Goal: Information Seeking & Learning: Check status

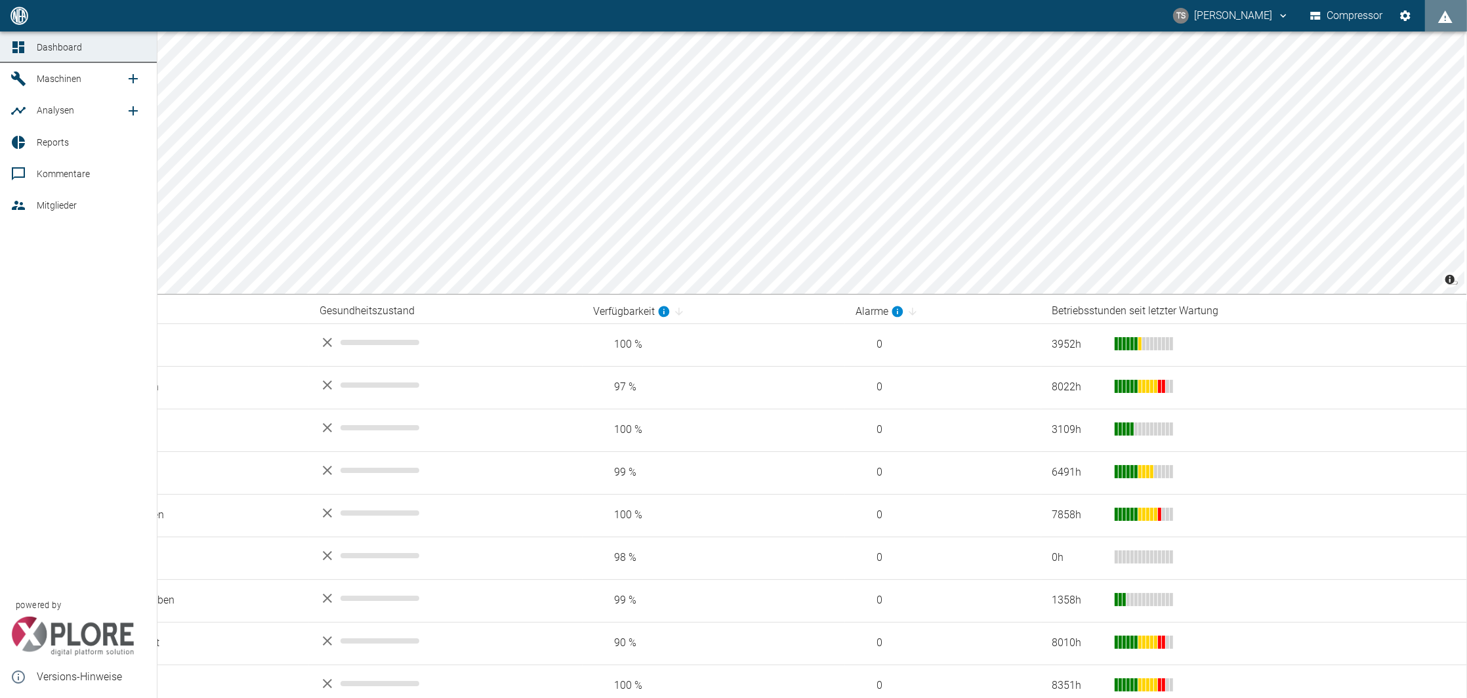
click at [28, 77] on div at bounding box center [20, 79] width 20 height 16
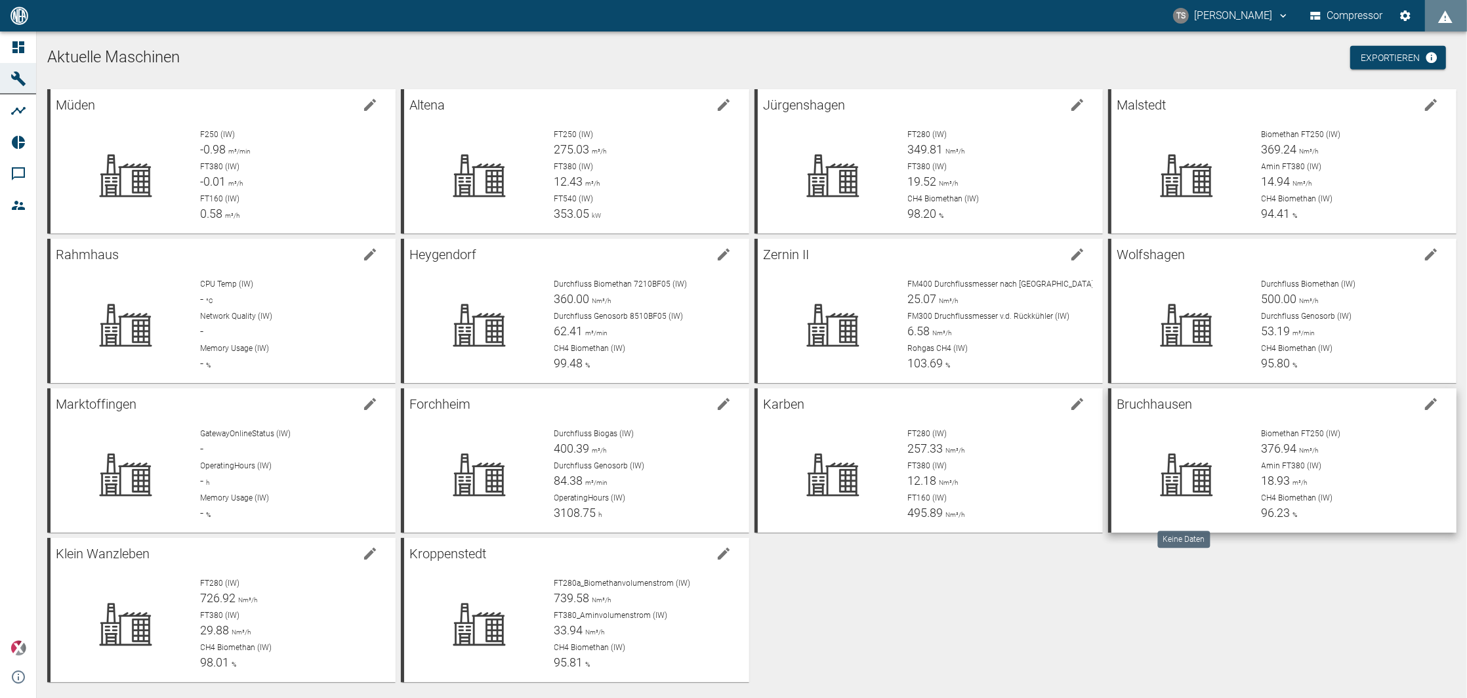
click at [1218, 478] on icon at bounding box center [1186, 475] width 103 height 52
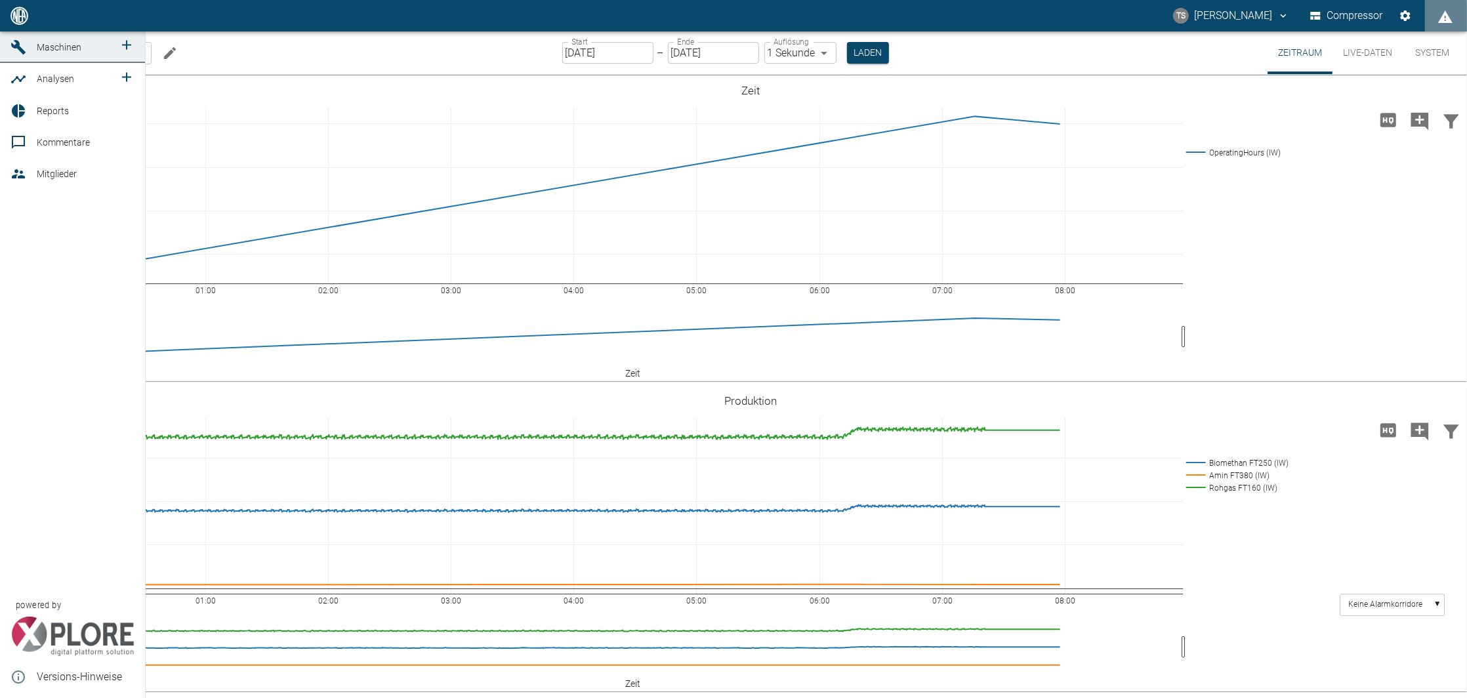
click at [41, 52] on span "Maschinen" at bounding box center [59, 47] width 45 height 10
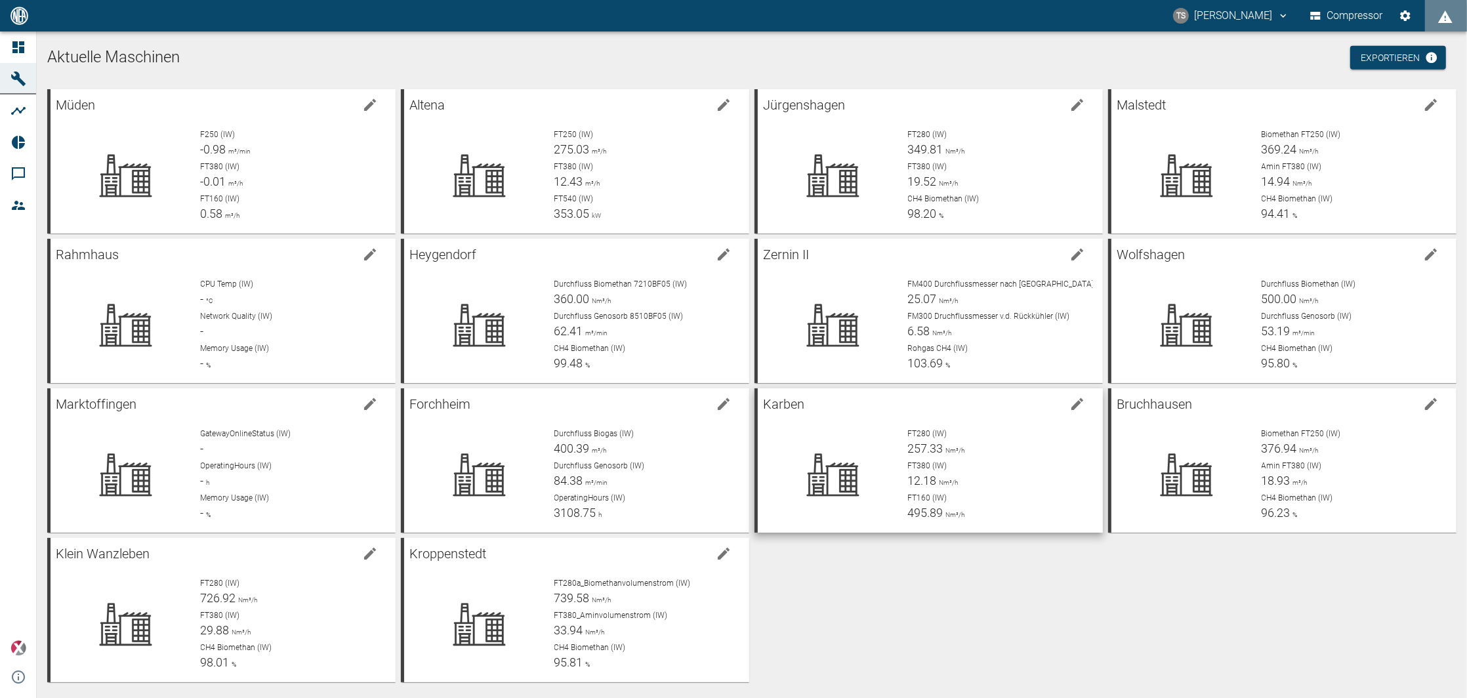
scroll to position [5, 0]
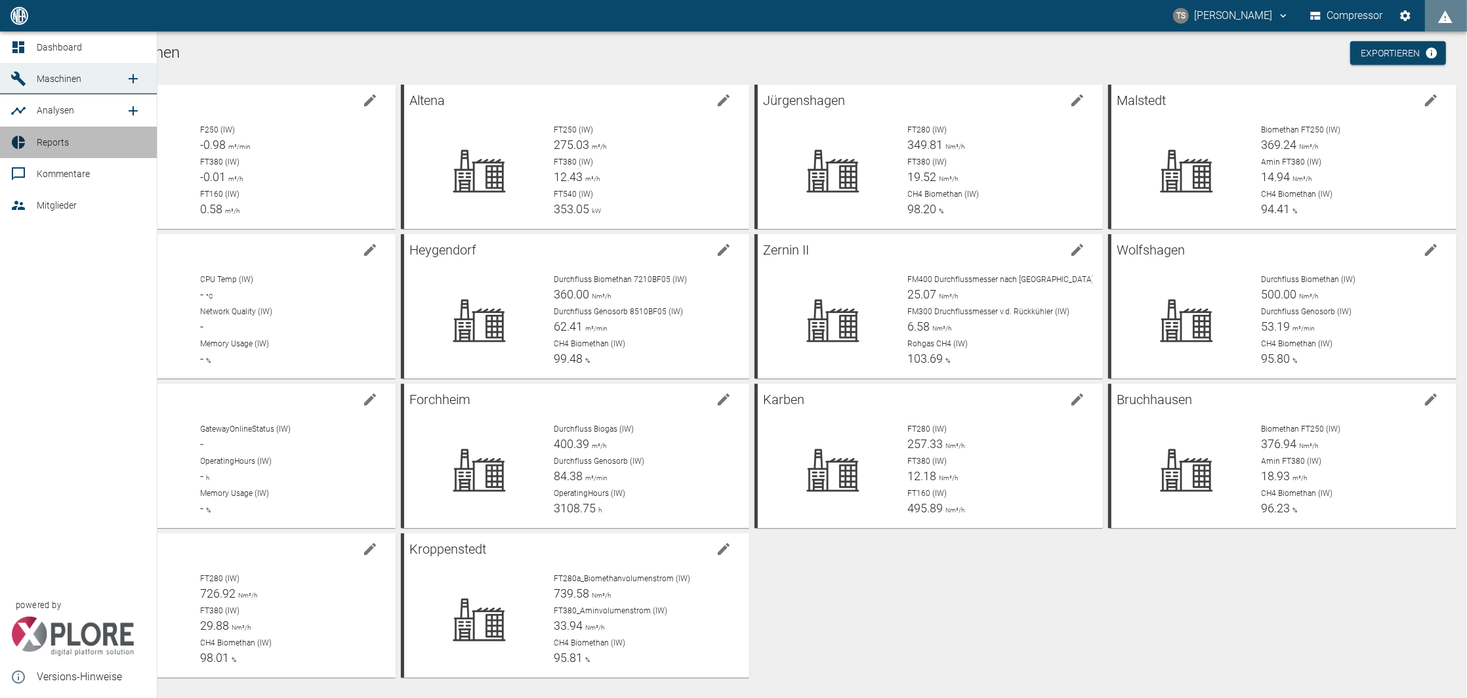
click at [35, 154] on link "Reports" at bounding box center [78, 142] width 157 height 31
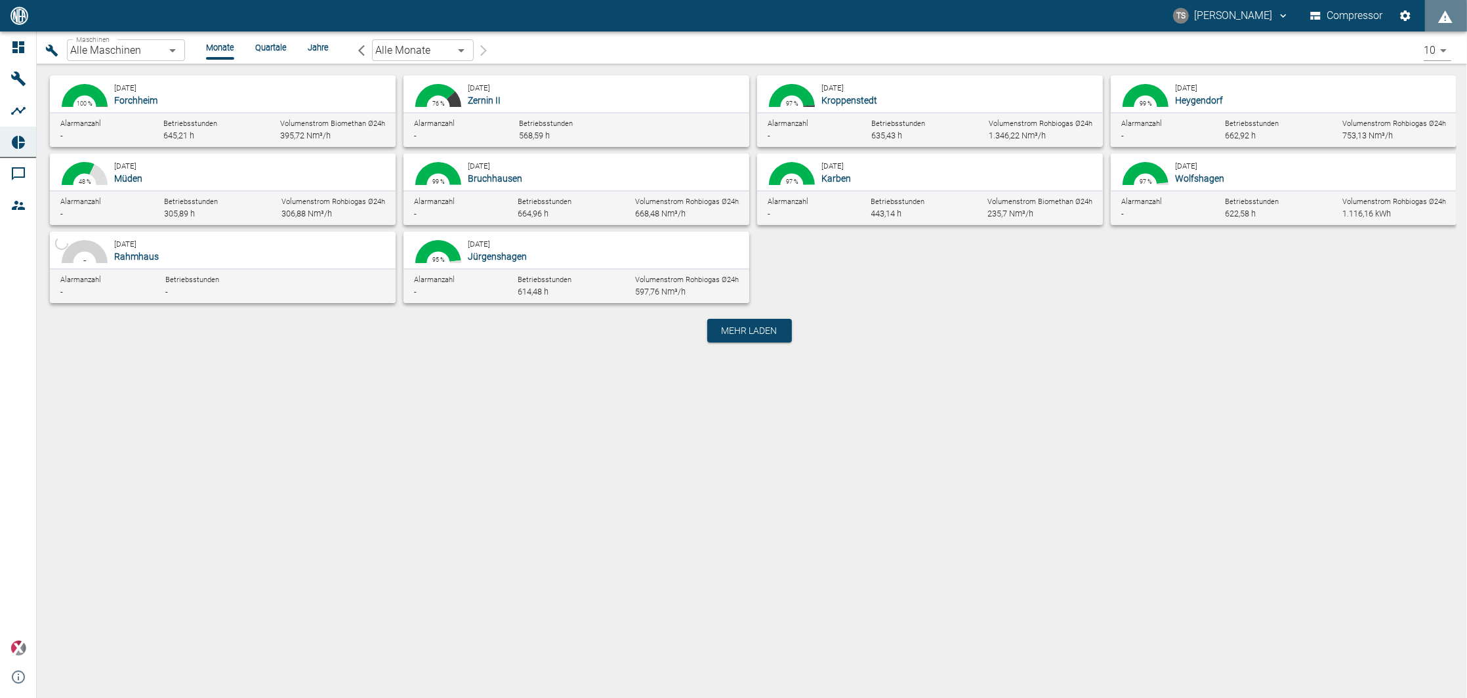
click at [488, 186] on div "98.74 % 0.18 % 0.01 % 99 % August 2025 Bruchhausen Alarmanzahl - Betriebsstunde…" at bounding box center [576, 192] width 346 height 66
type input "af7d40c2-c812-4a17-a281-d871ce7187b0"
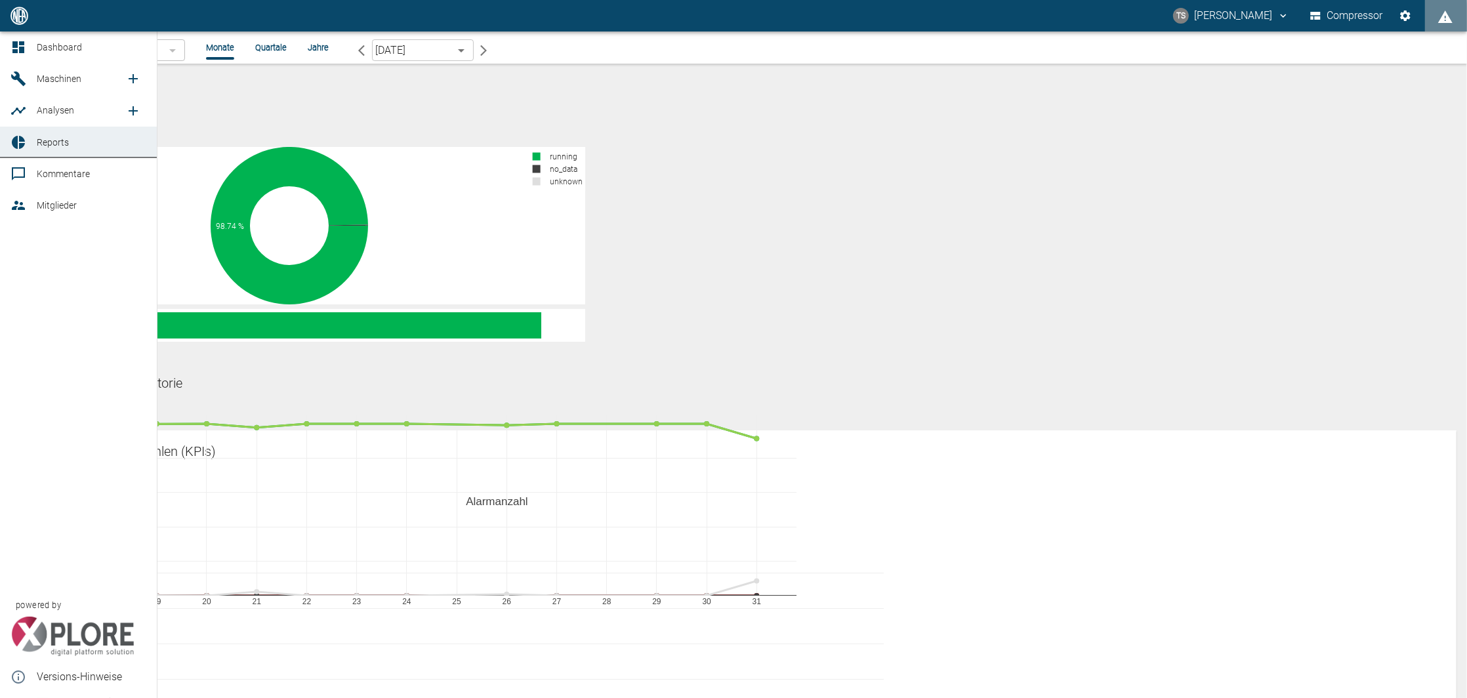
click at [77, 84] on span "Maschinen" at bounding box center [59, 78] width 45 height 10
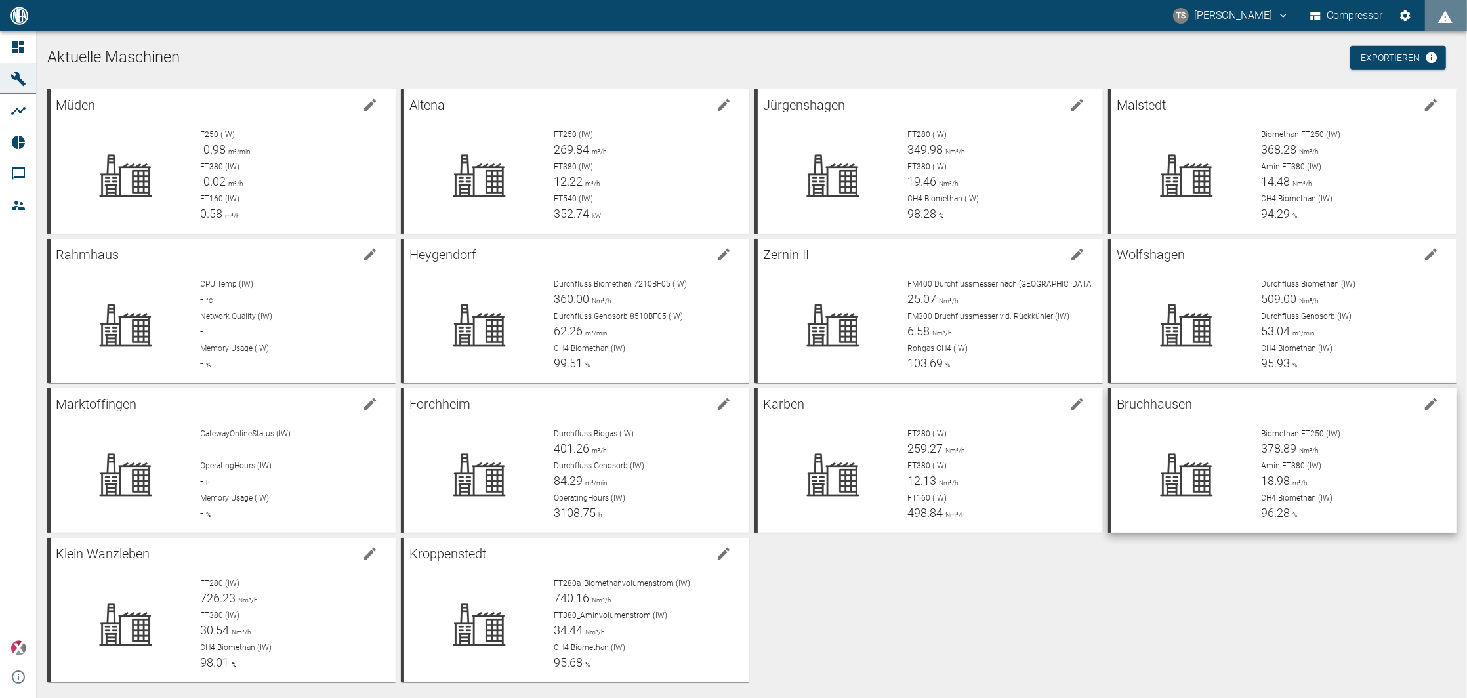
click at [1209, 489] on icon at bounding box center [1186, 475] width 103 height 52
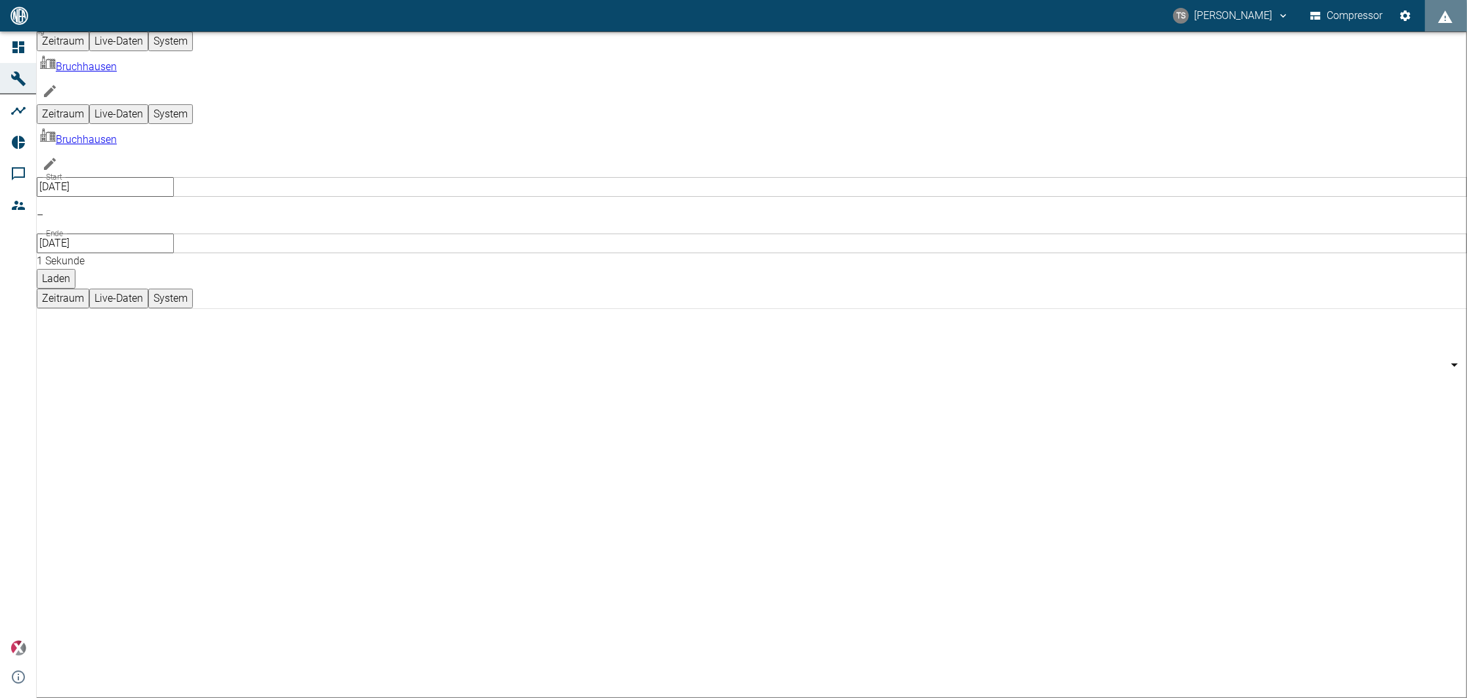
click at [58, 156] on icon "Machine bearbeiten" at bounding box center [50, 164] width 16 height 16
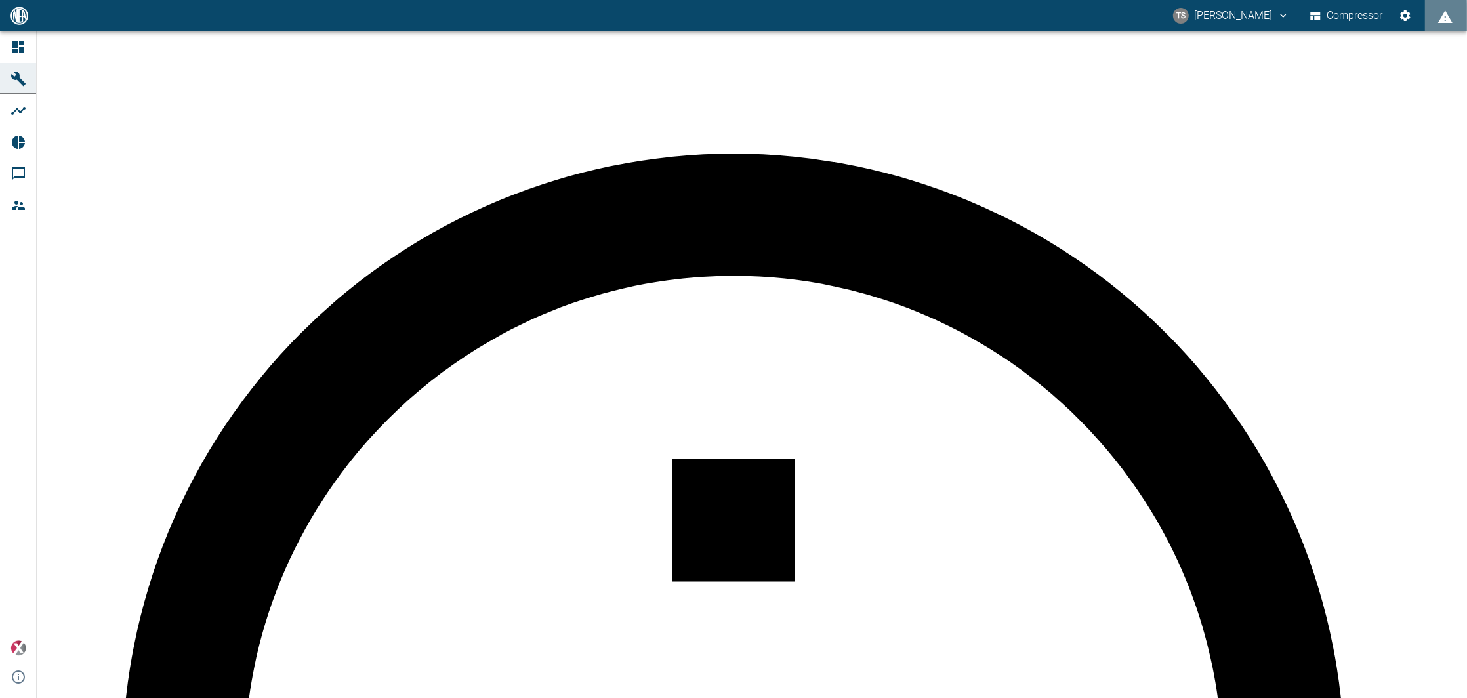
type input "Bruchhausen"
type input "Factory"
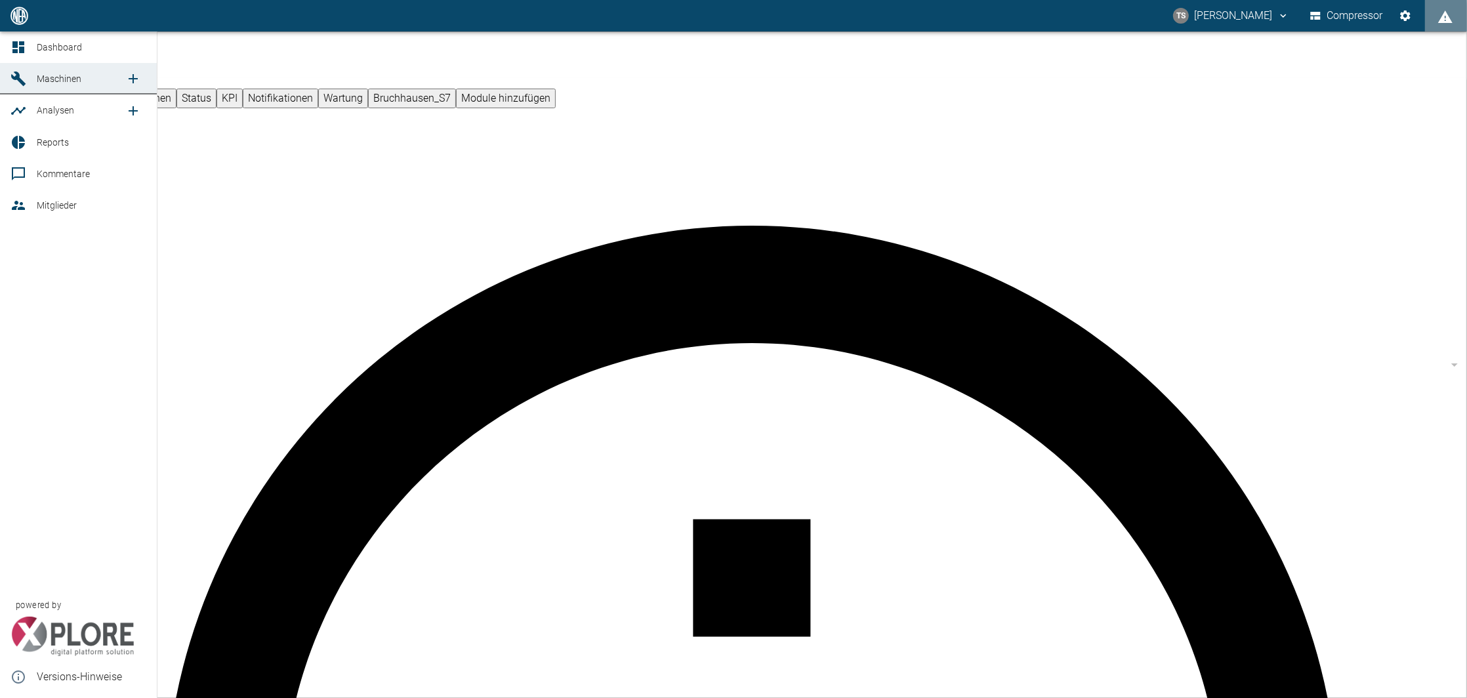
click at [17, 50] on icon at bounding box center [18, 47] width 12 height 12
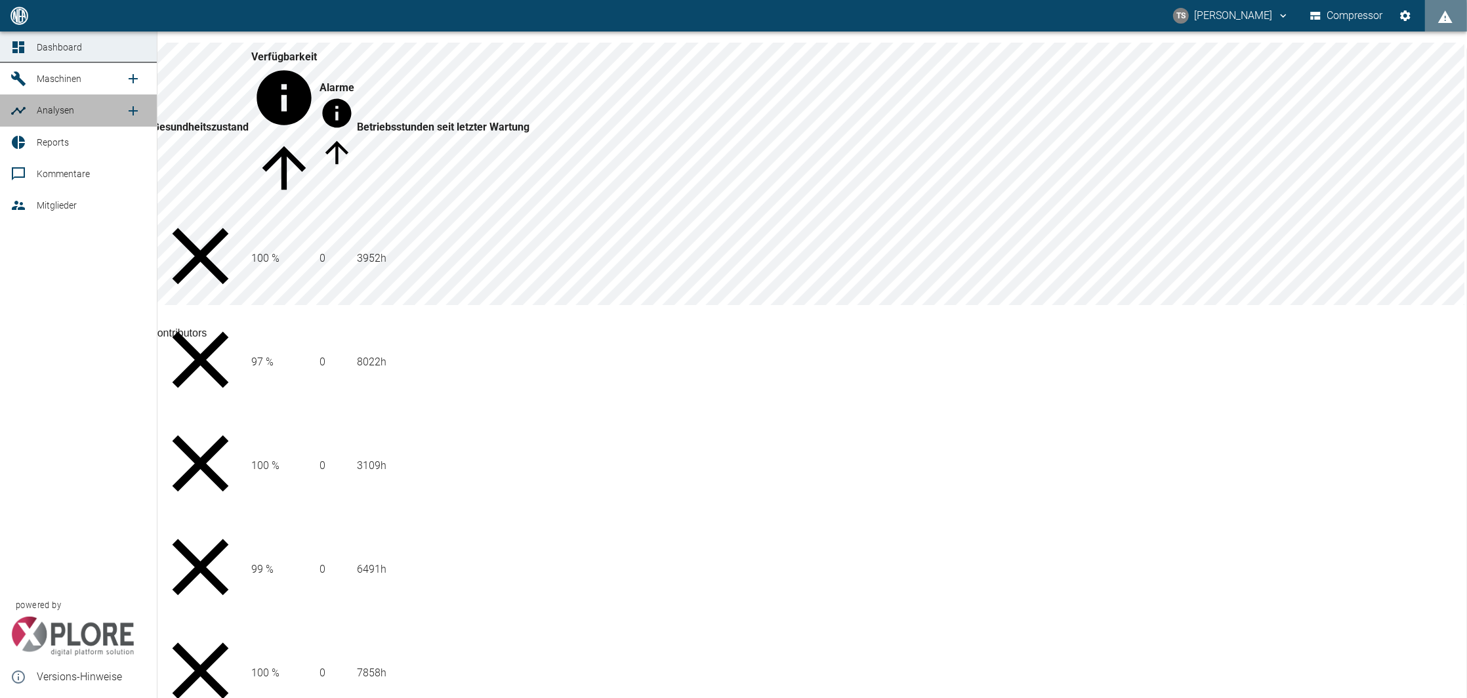
click at [24, 118] on icon at bounding box center [18, 111] width 16 height 16
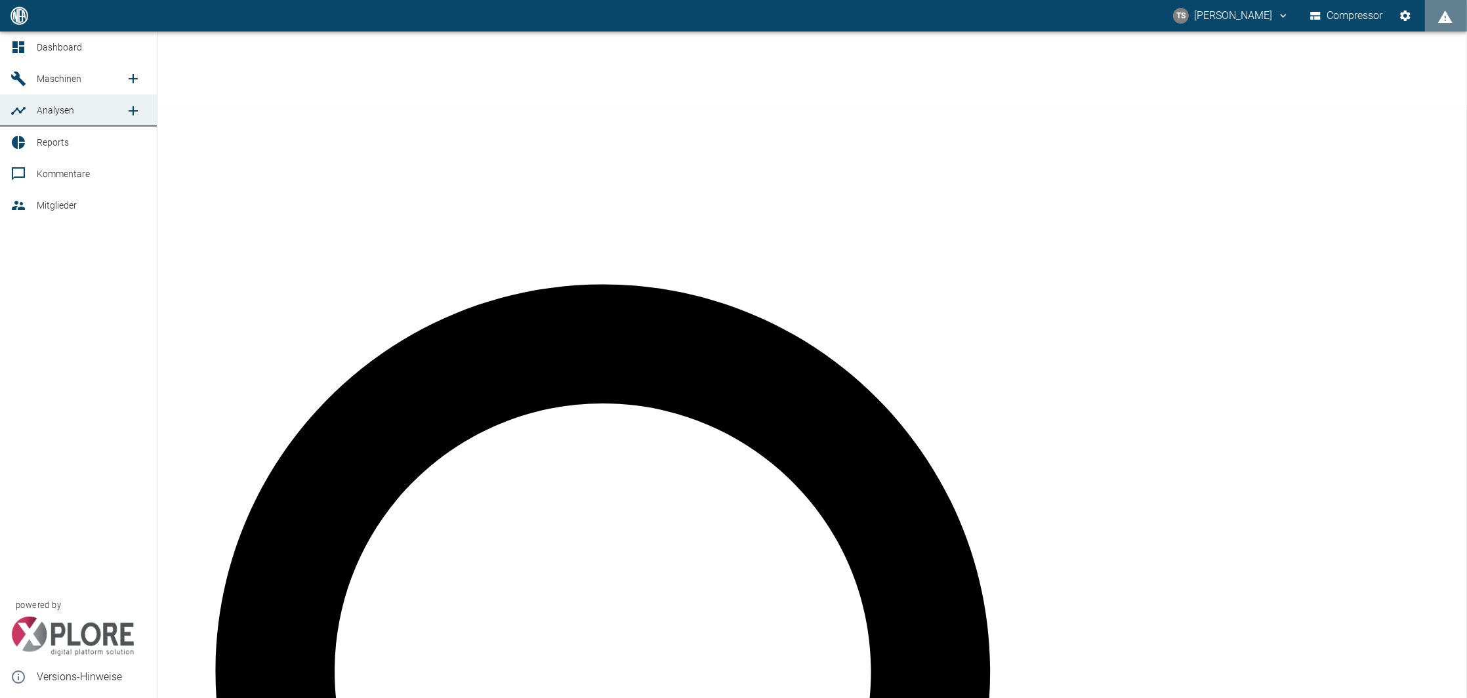
click at [28, 154] on link "Reports" at bounding box center [78, 142] width 157 height 31
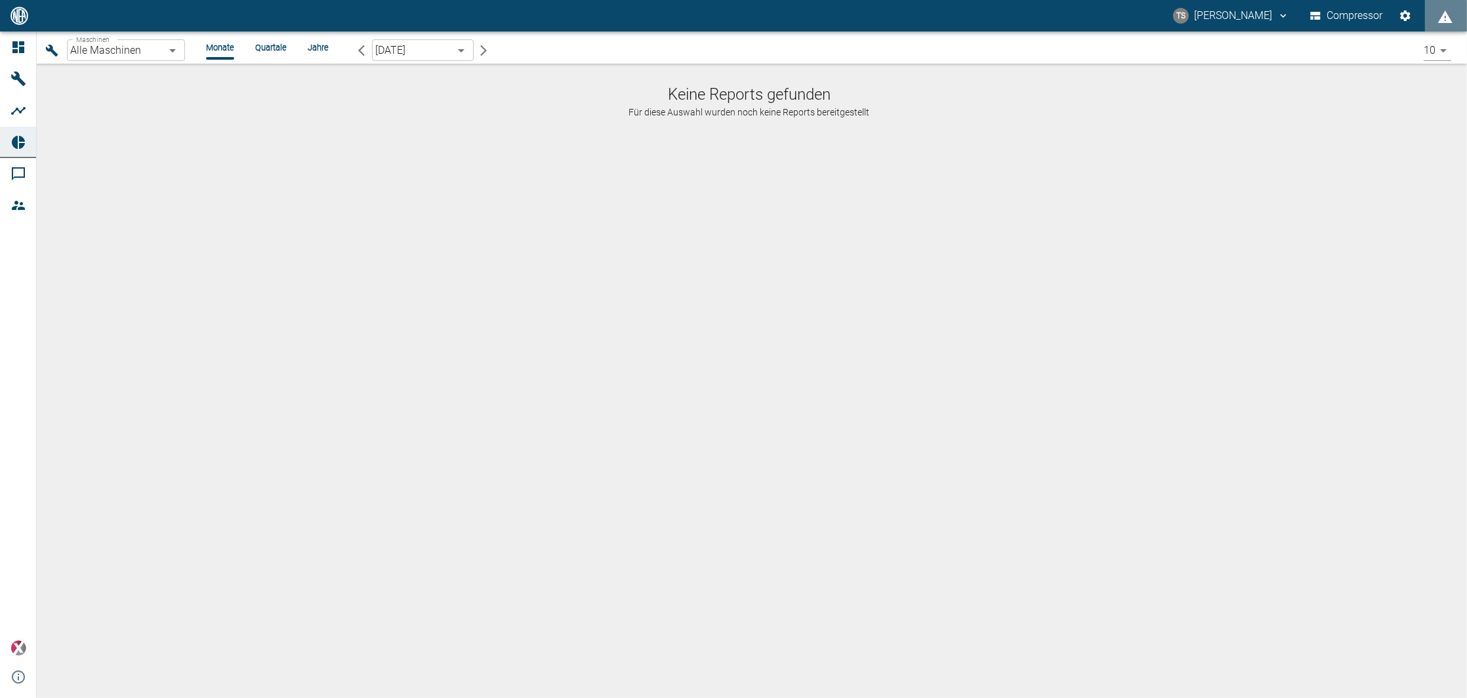
click at [265, 54] on div "Maschinen Alle Maschinen Maschinen Monate Quartale Jahre [DATE] [object Object]…" at bounding box center [746, 50] width 1409 height 27
click at [265, 45] on li "Quartale" at bounding box center [270, 47] width 31 height 12
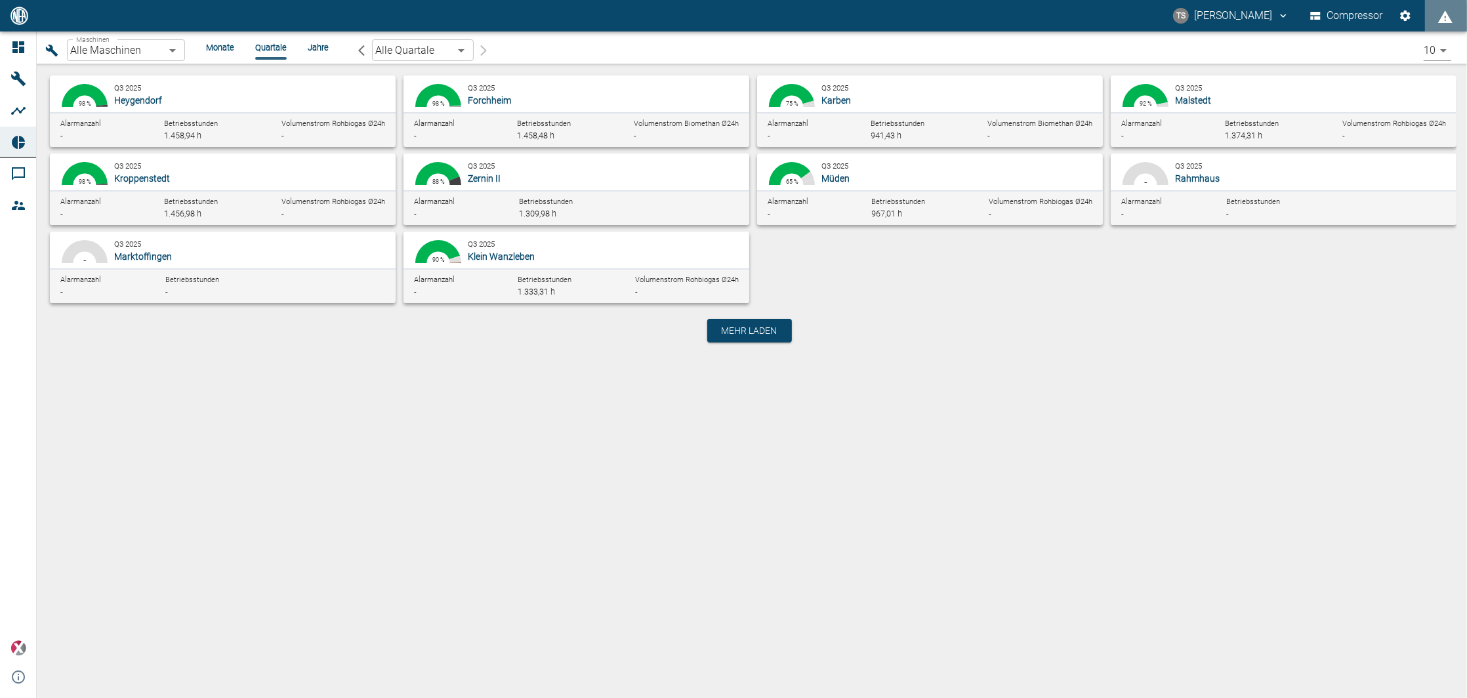
click at [200, 51] on div "Maschinen Alle Maschinen Maschinen Monate Quartale Jahre Alle Quartale [object …" at bounding box center [746, 50] width 1409 height 27
click at [218, 41] on li "Monate" at bounding box center [220, 47] width 28 height 12
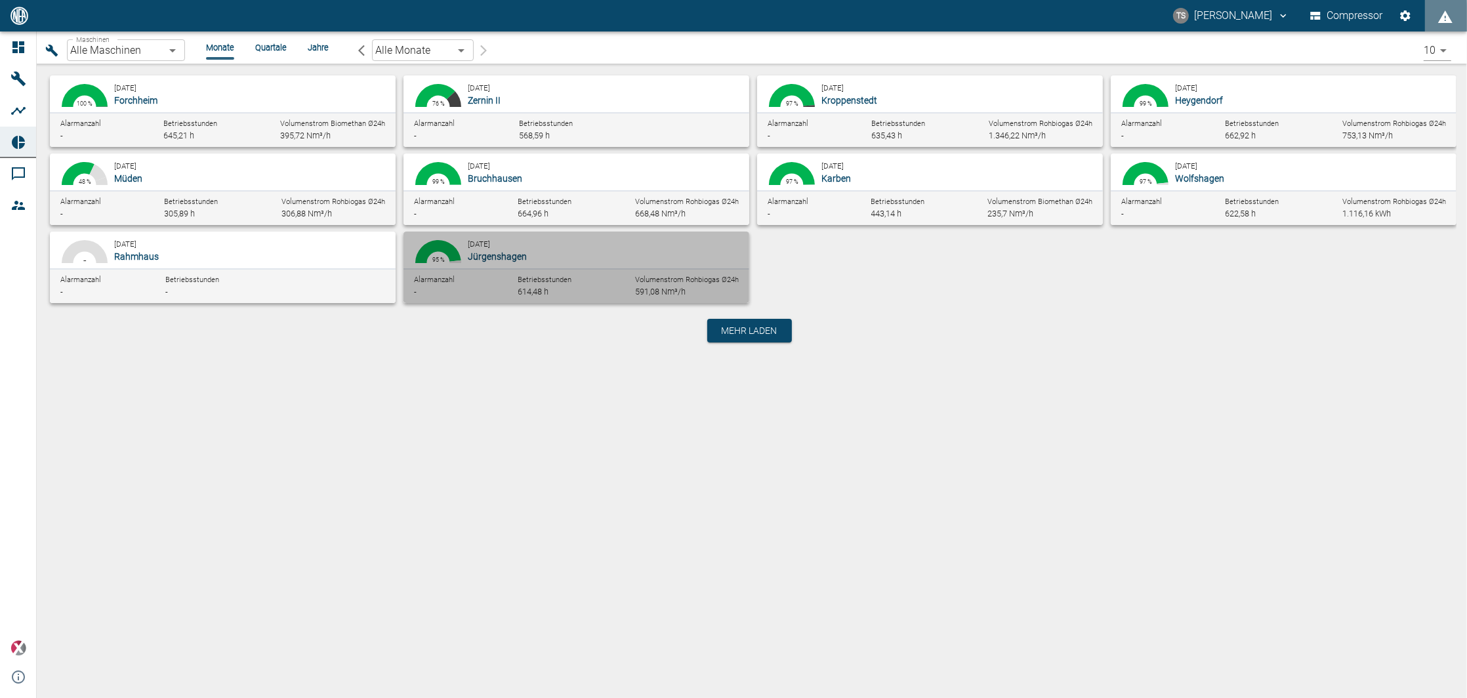
click at [655, 260] on p "Jürgenshagen" at bounding box center [603, 256] width 271 height 13
type input "381d891b-1471-48c8-b76d-f56620aafa3d"
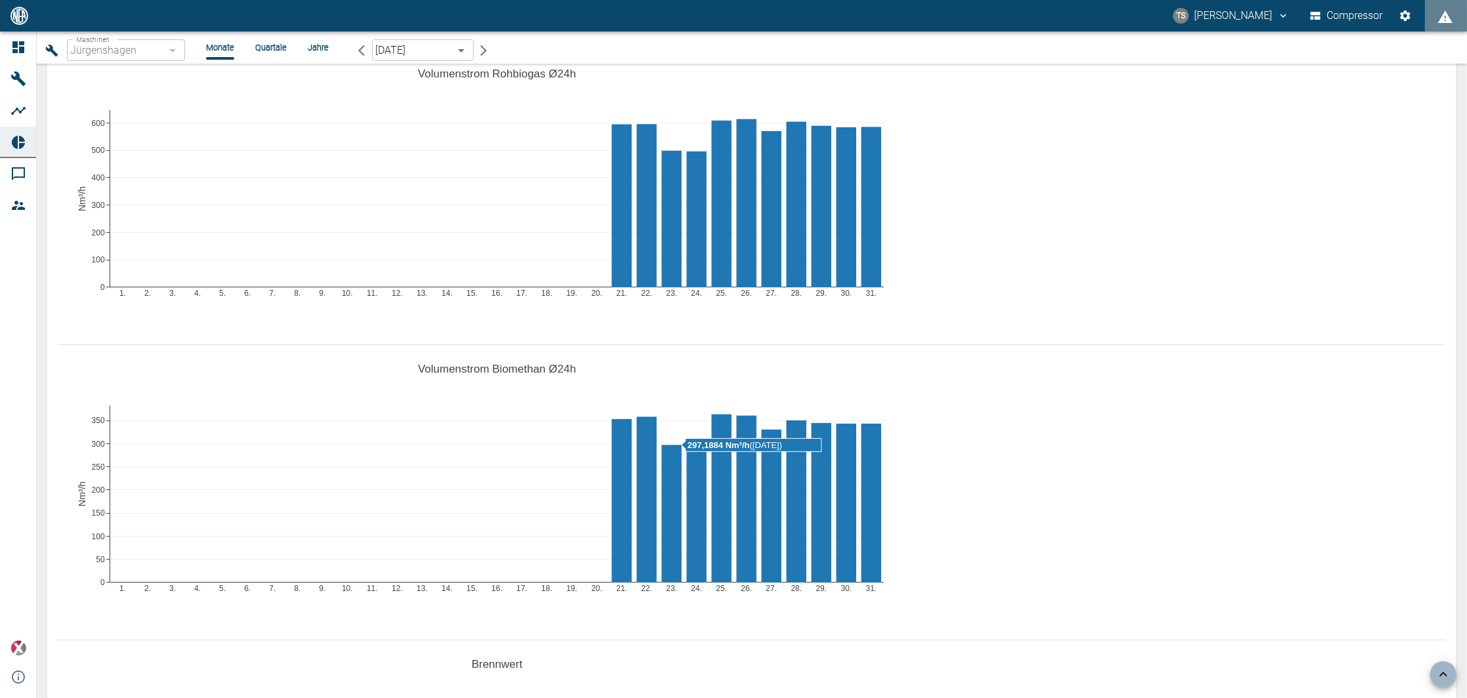
scroll to position [1050, 0]
